Goal: Check status: Check status

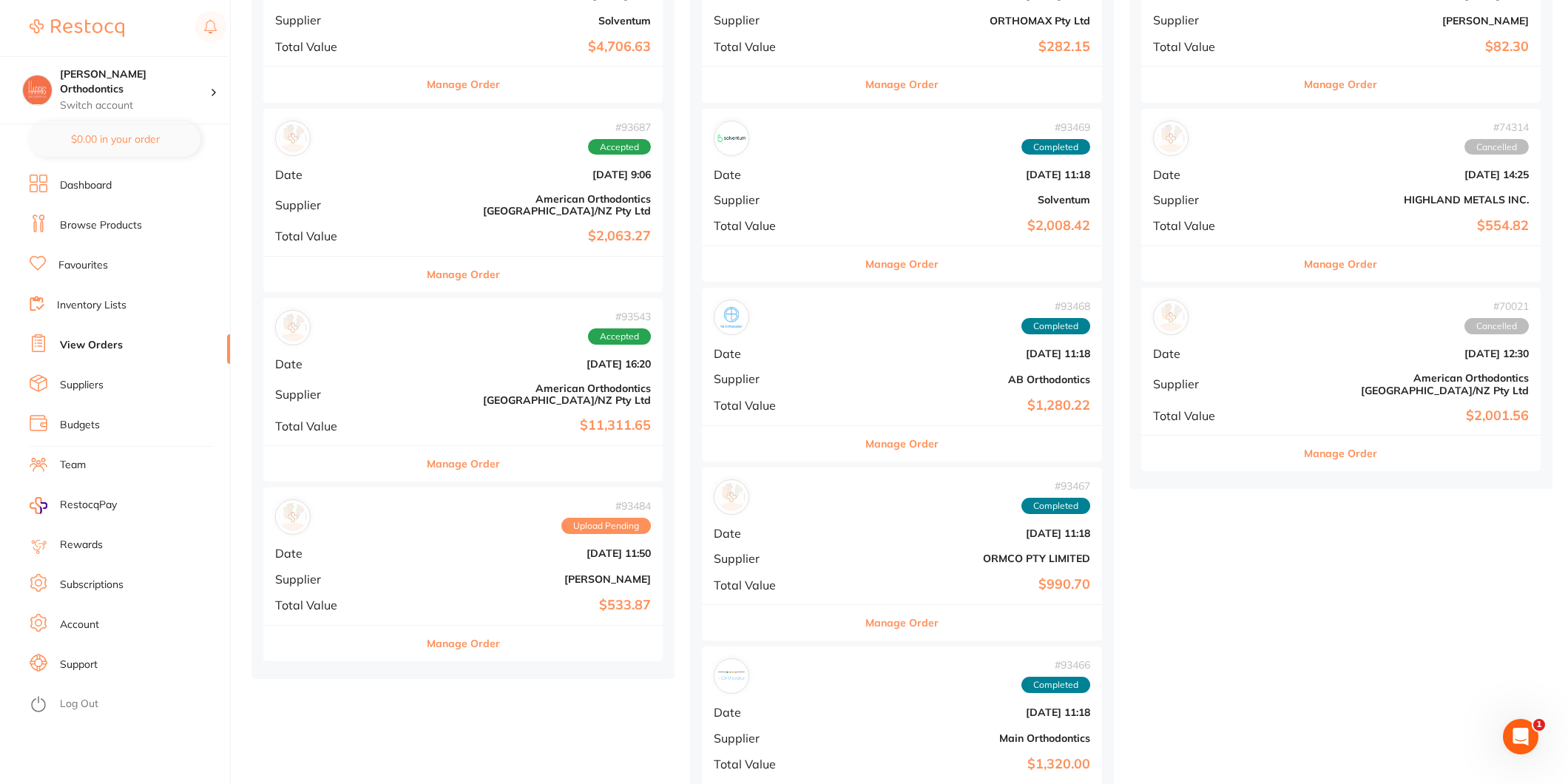
scroll to position [493, 0]
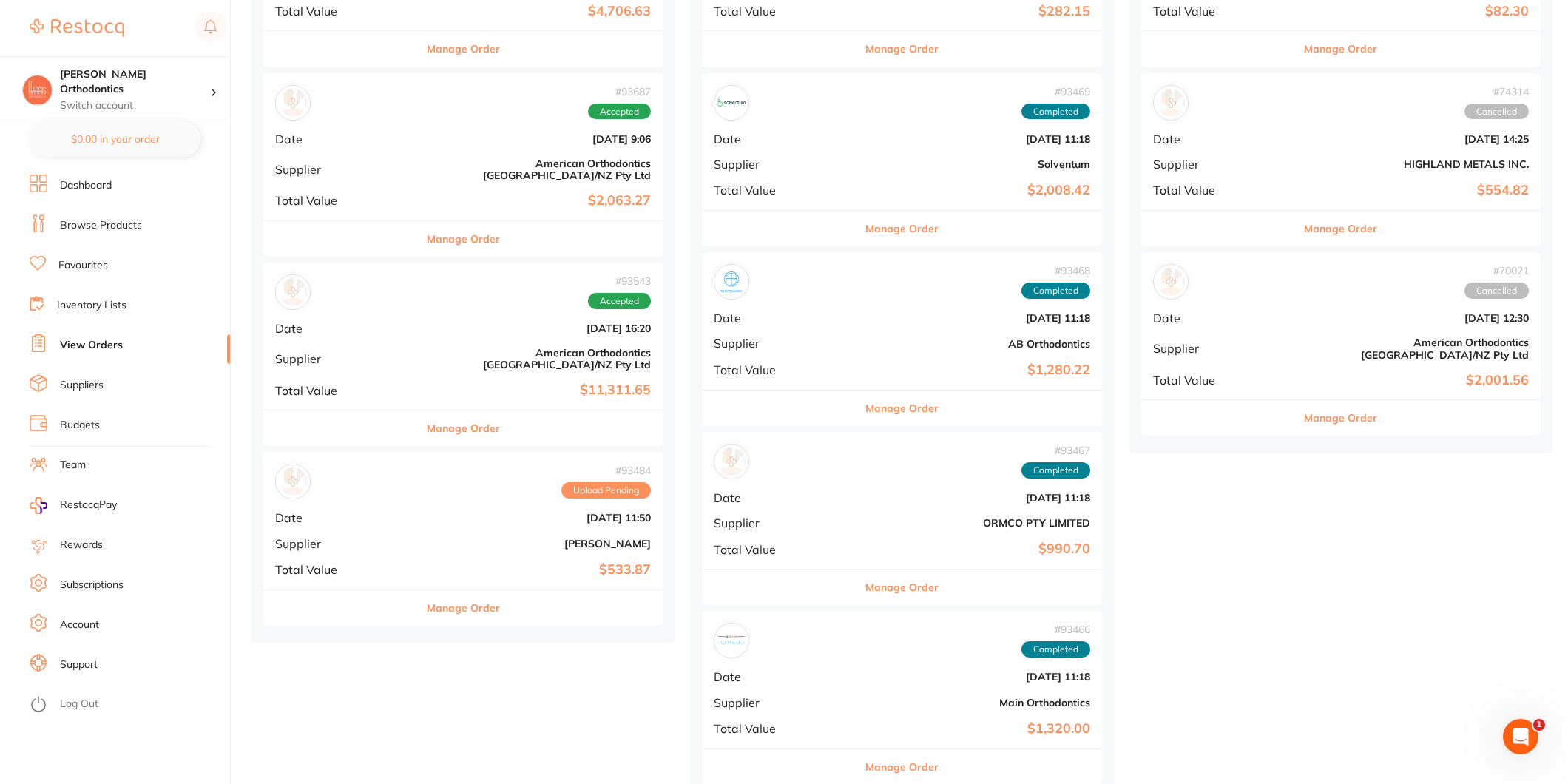
click at [393, 494] on div "# 93484 Upload Pending Date [DATE] 11:50 Supplier [PERSON_NAME] Total Value $53…" at bounding box center [463, 520] width 400 height 137
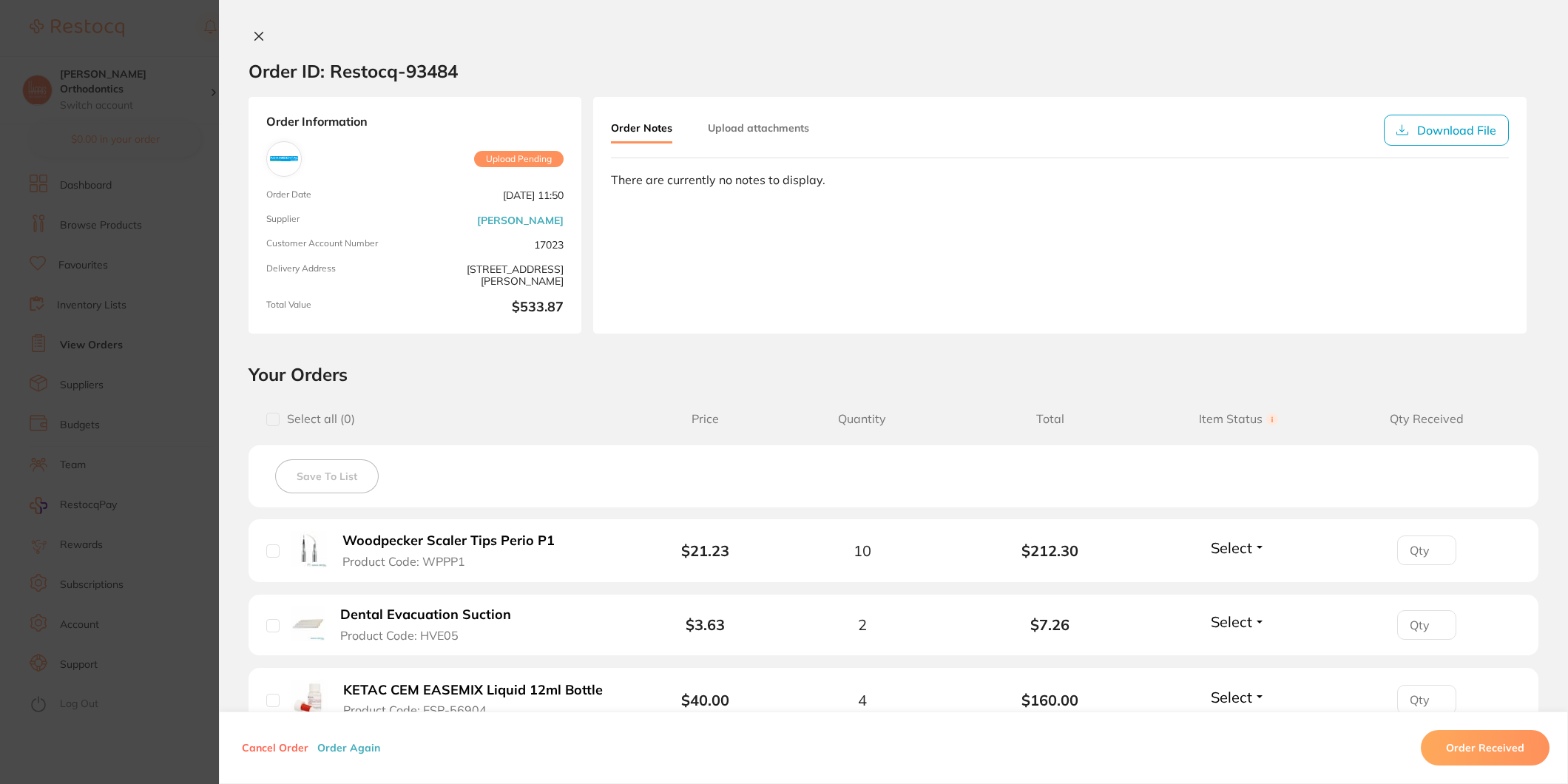
click at [261, 28] on div "Order ID: Restocq- 93484 Order Information Upload Pending Order Date [DATE] 11:…" at bounding box center [893, 392] width 1349 height 784
click at [261, 31] on icon at bounding box center [259, 37] width 12 height 12
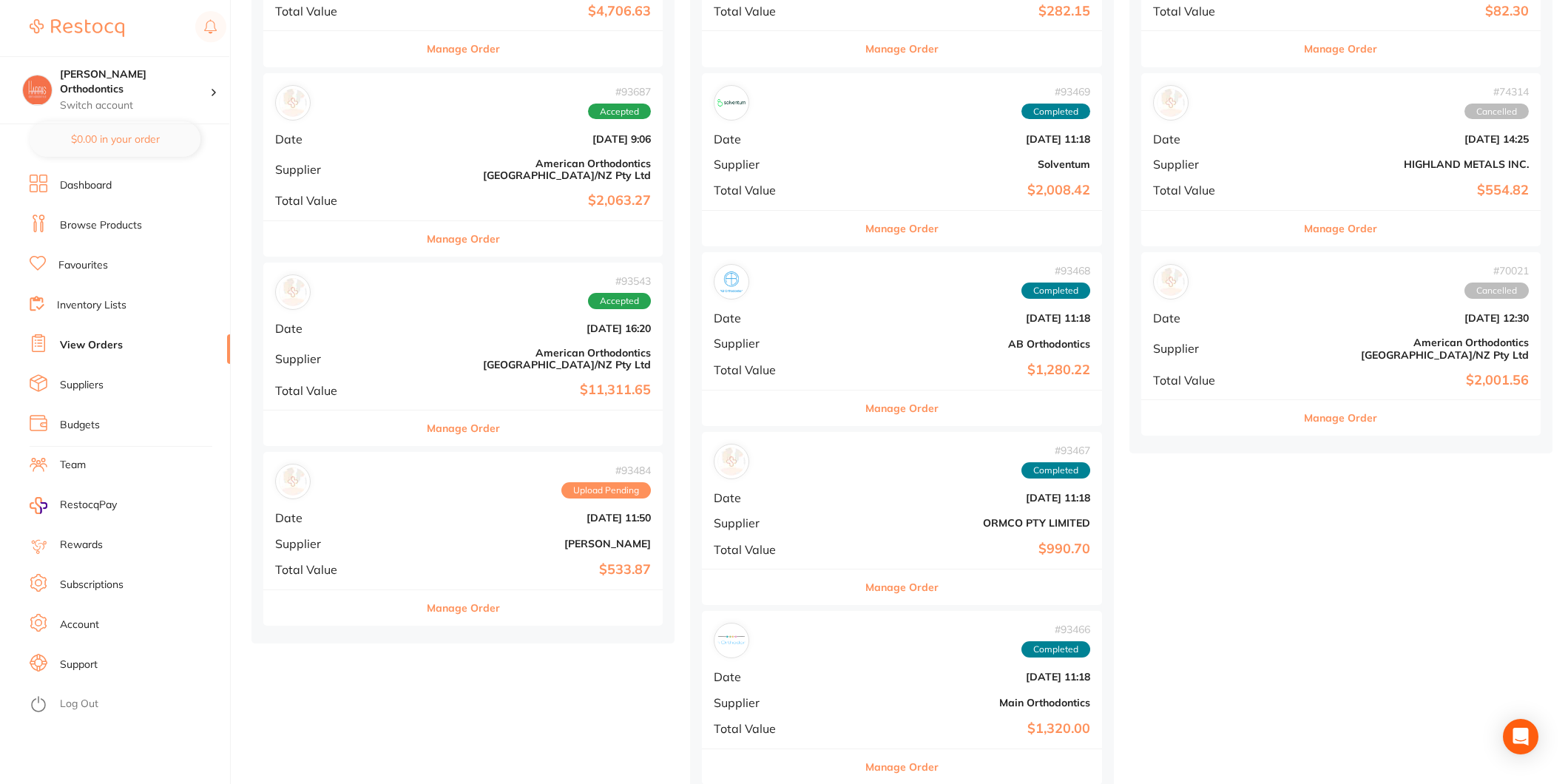
click at [480, 336] on div "# 93543 Accepted Date [DATE] 16:20 Supplier American Orthodontics [GEOGRAPHIC_D…" at bounding box center [463, 336] width 400 height 147
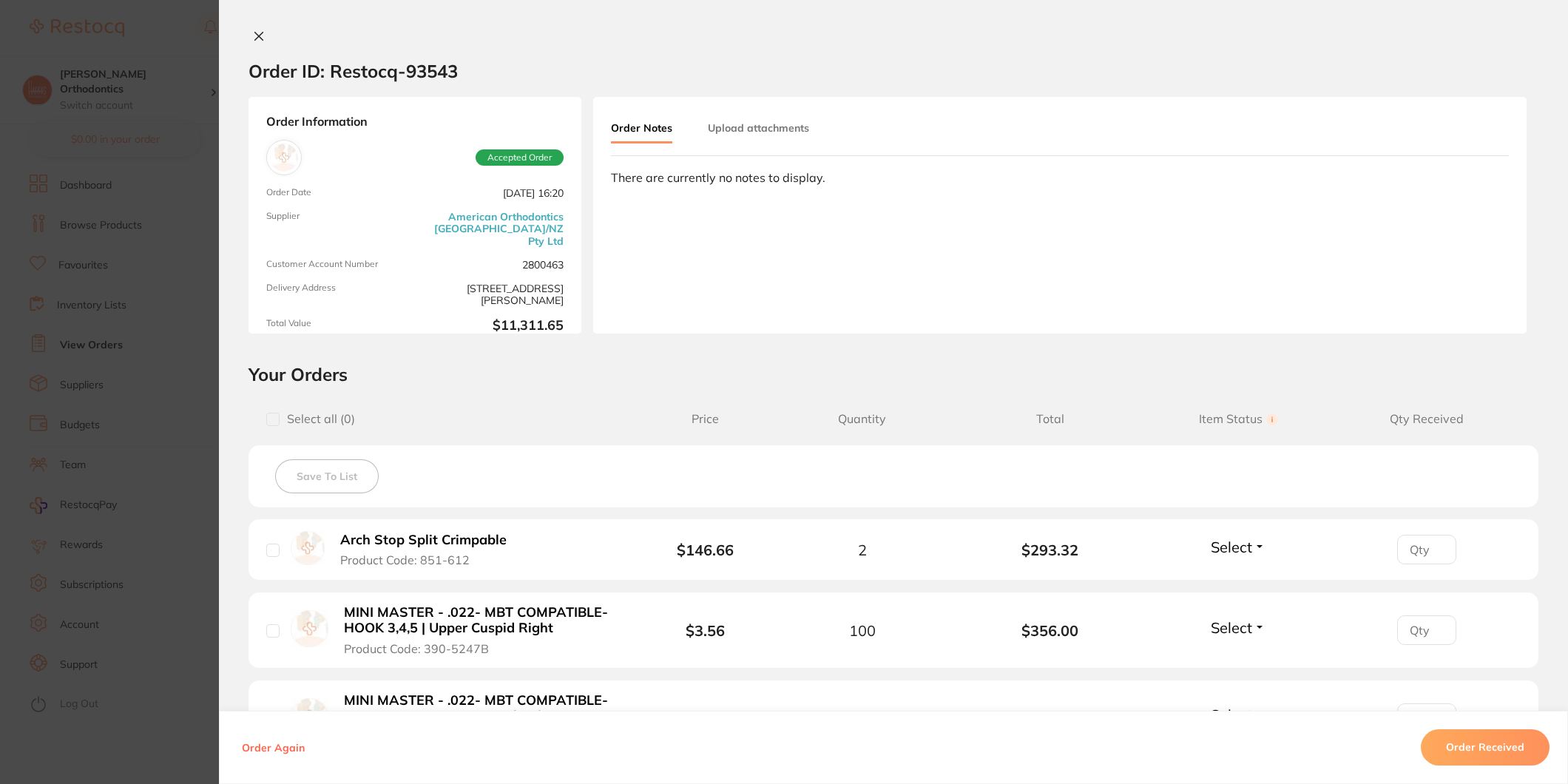
click at [253, 31] on icon at bounding box center [259, 37] width 12 height 12
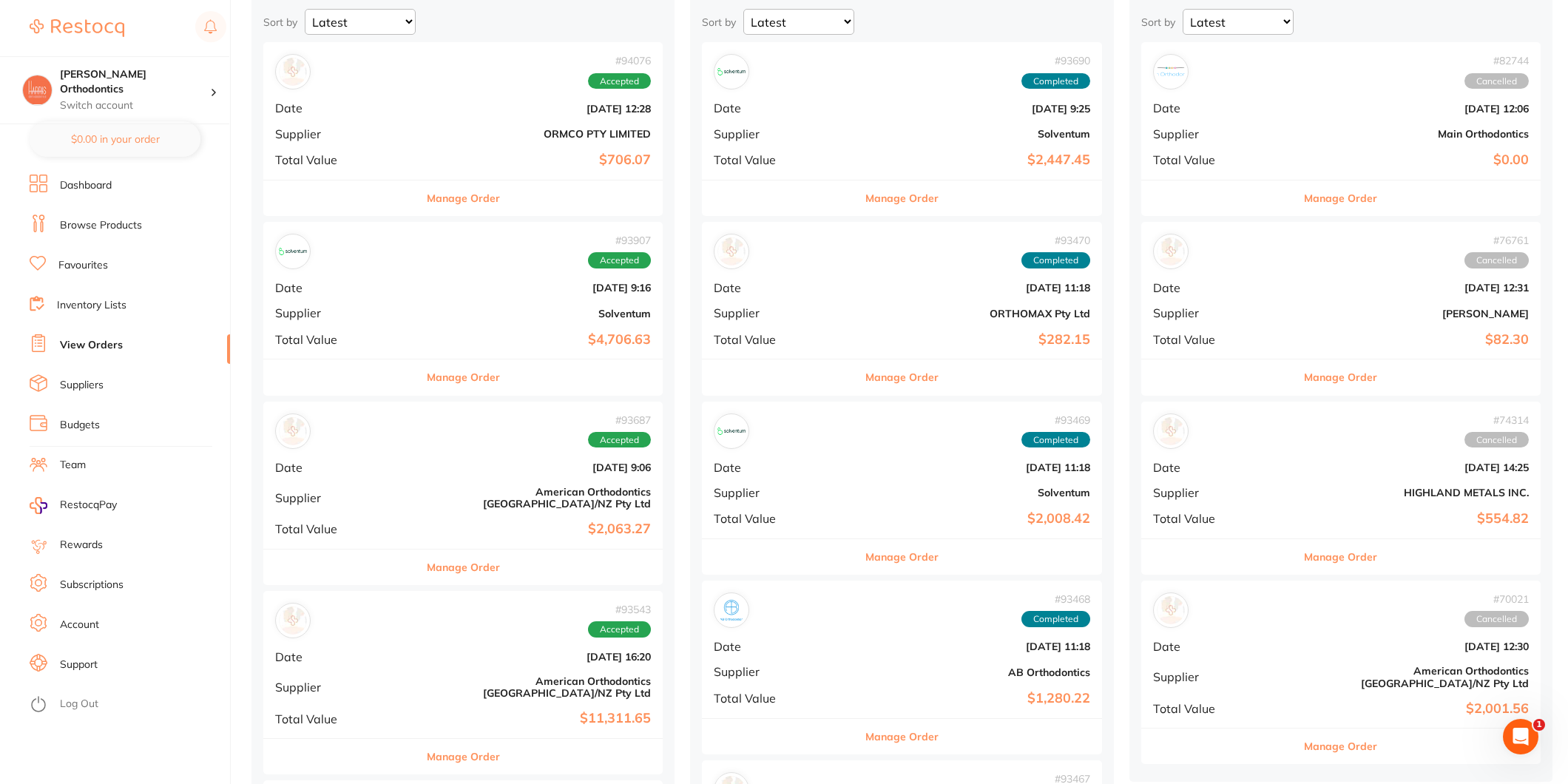
click at [477, 117] on div "# 94076 Accepted Date [DATE] 12:28 Supplier ORMCO PTY LIMITED Total Value $706.…" at bounding box center [463, 111] width 400 height 137
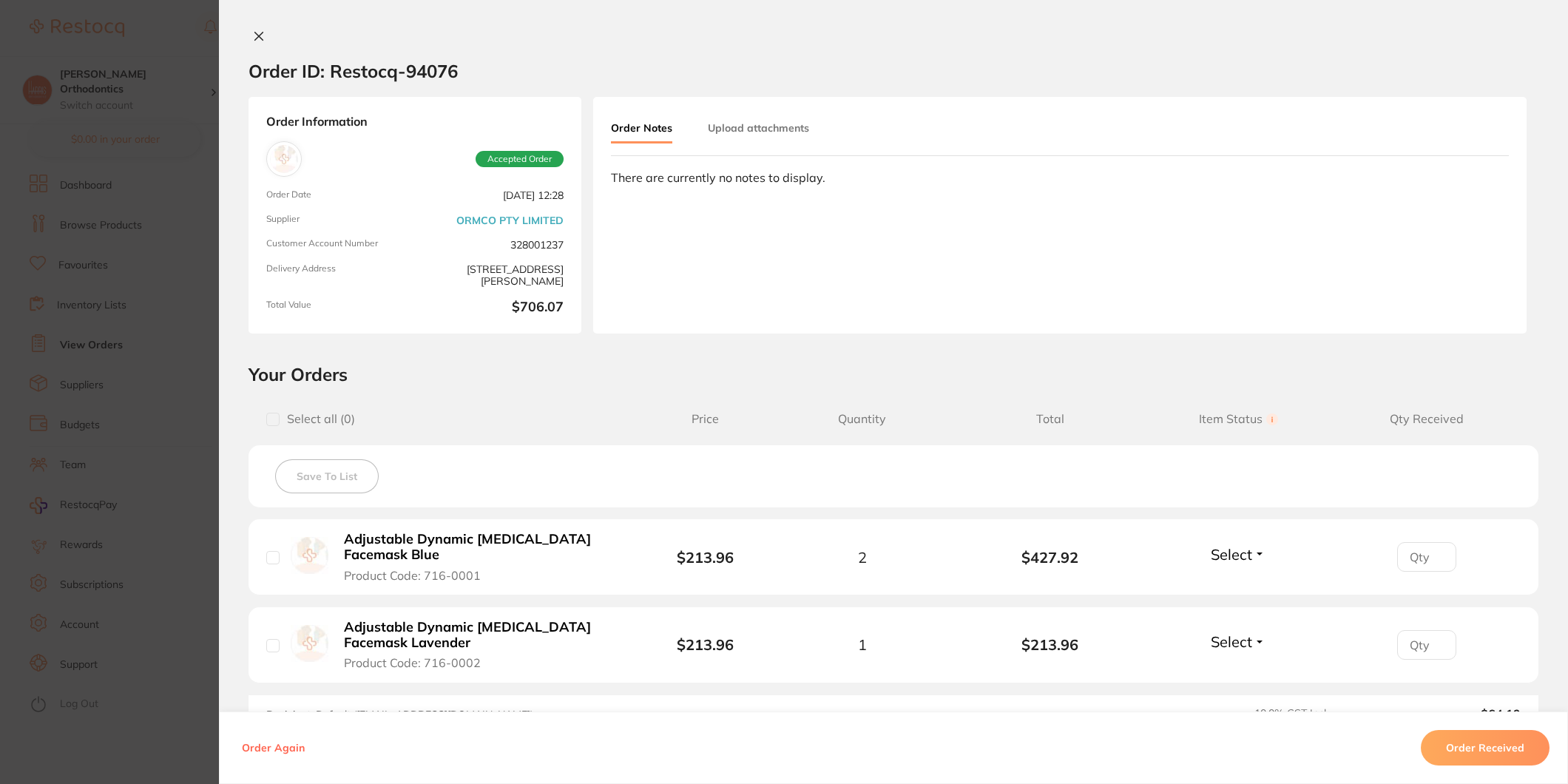
click at [256, 31] on icon at bounding box center [259, 37] width 12 height 12
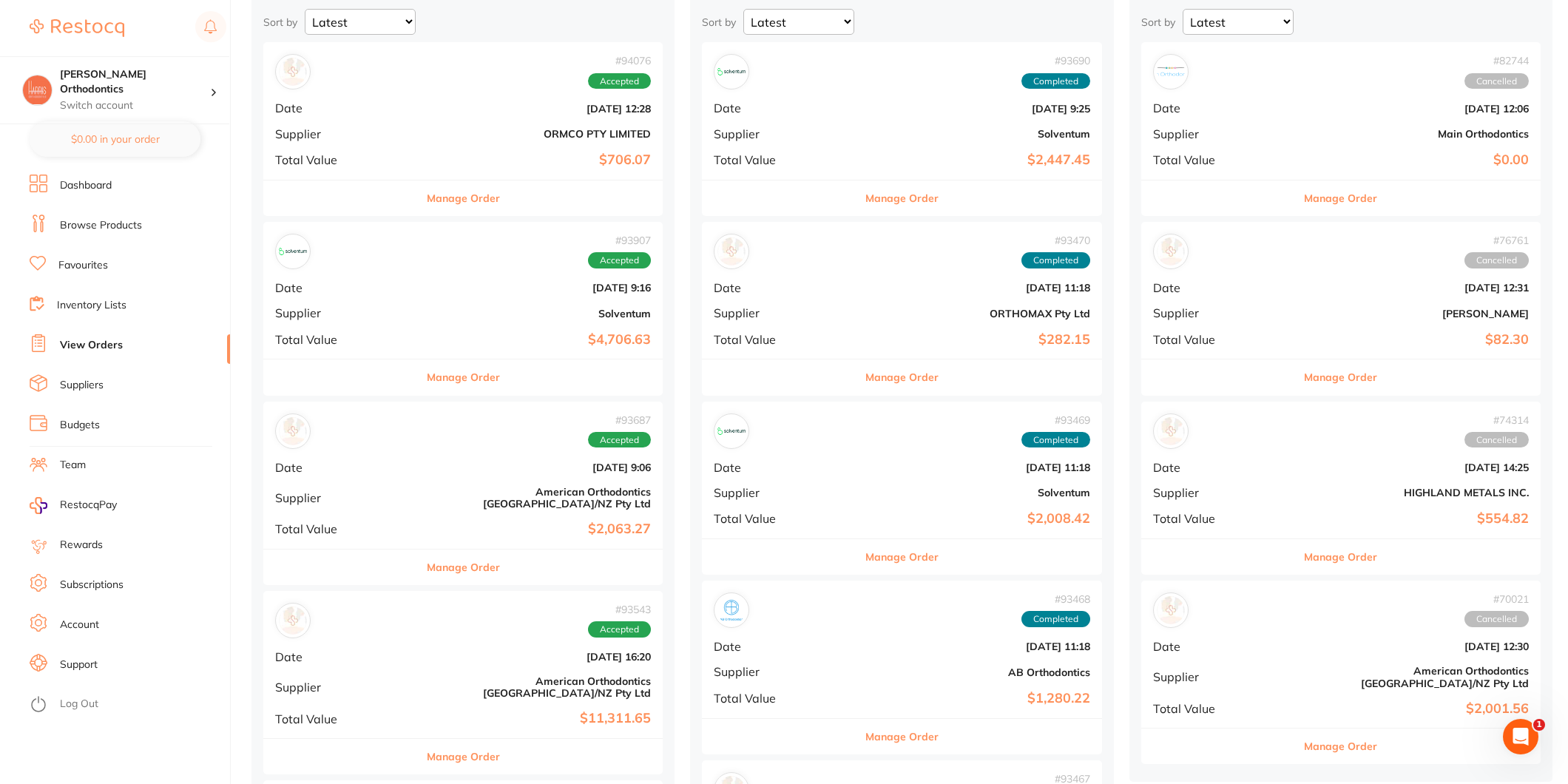
click at [480, 521] on b "$2,063.27" at bounding box center [530, 529] width 243 height 16
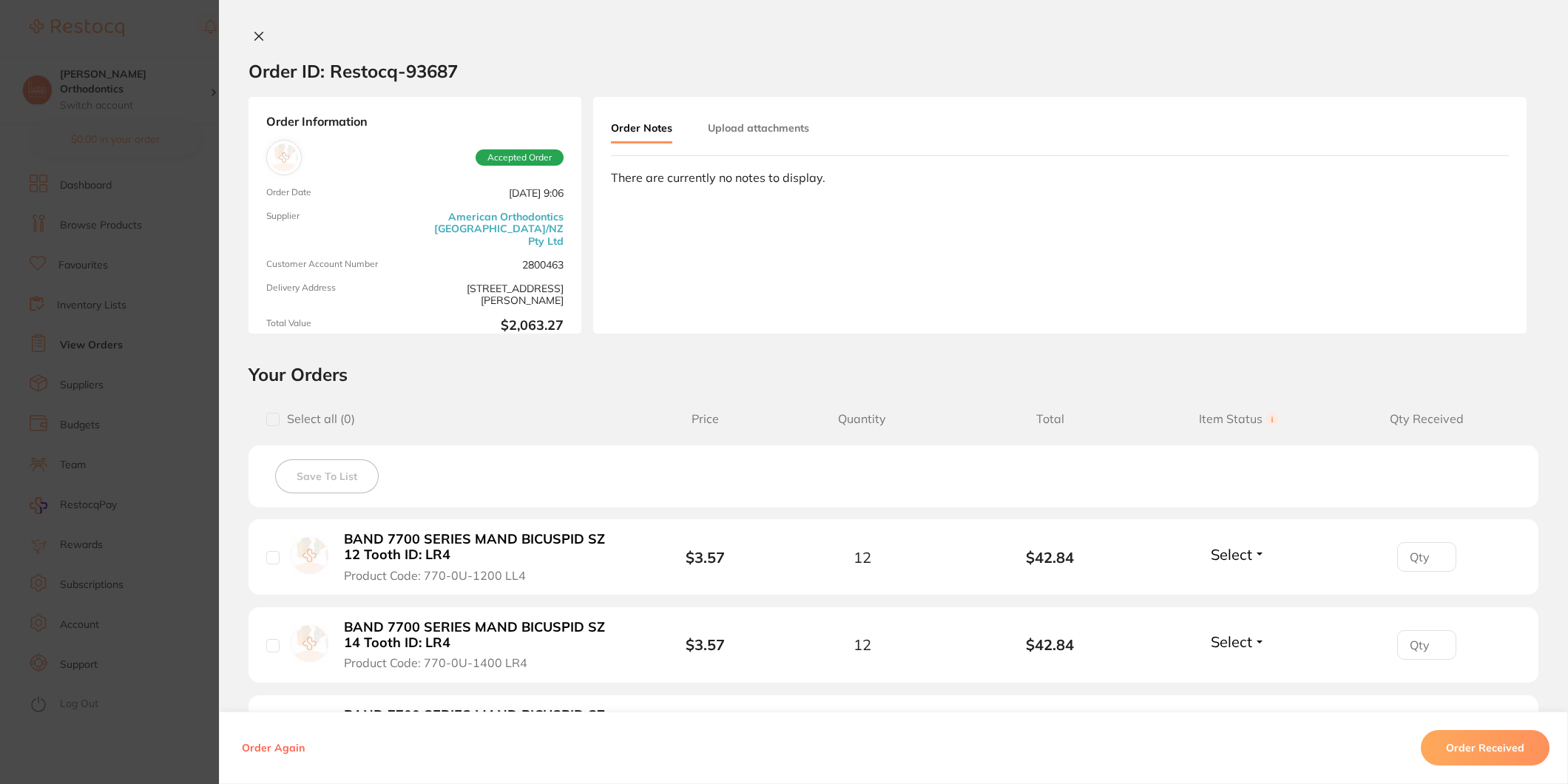
click at [255, 39] on icon at bounding box center [259, 37] width 12 height 12
